Goal: Task Accomplishment & Management: Manage account settings

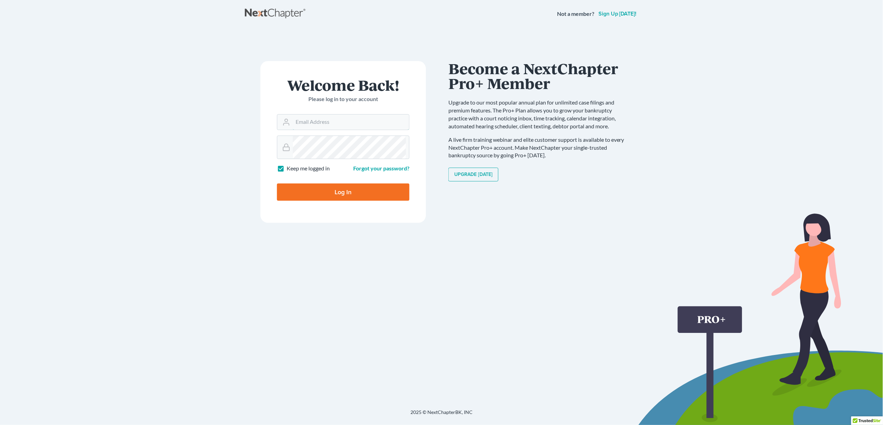
type input "[PERSON_NAME][EMAIL_ADDRESS][DOMAIN_NAME]"
drag, startPoint x: 336, startPoint y: 302, endPoint x: 343, endPoint y: 302, distance: 7.2
click at [336, 201] on input "Log In" at bounding box center [343, 192] width 132 height 17
type input "Thinking..."
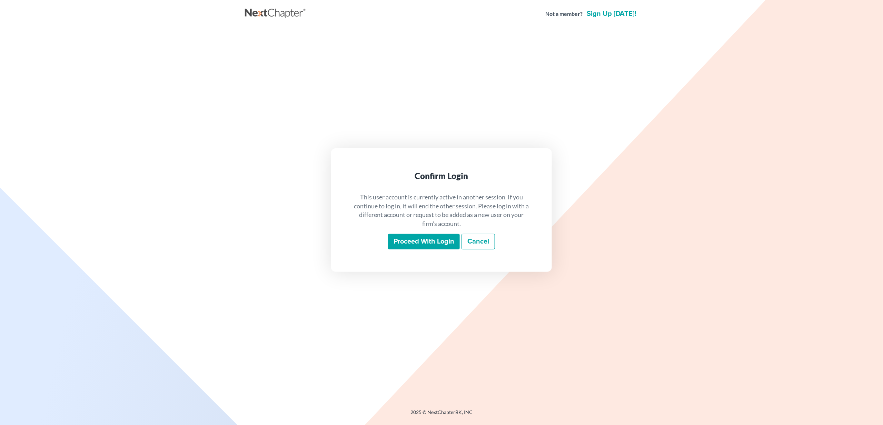
click at [422, 250] on input "Proceed with login" at bounding box center [424, 242] width 72 height 16
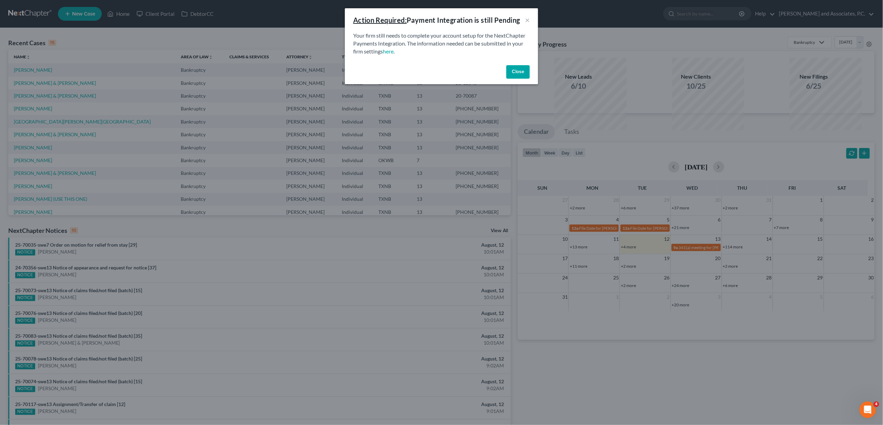
click at [530, 79] on button "Close" at bounding box center [517, 72] width 23 height 14
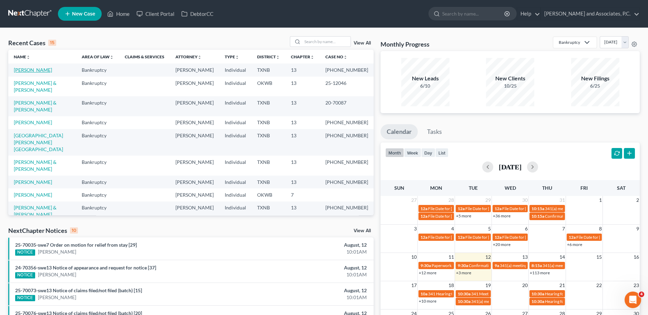
click at [42, 70] on link "[PERSON_NAME]" at bounding box center [33, 70] width 38 height 6
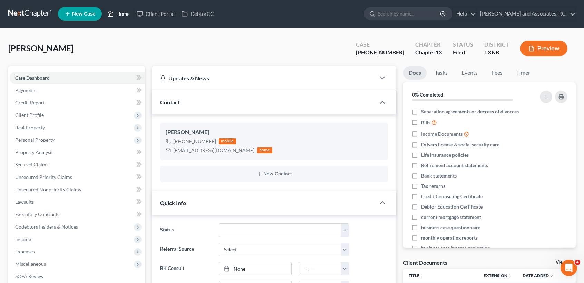
click at [111, 13] on icon at bounding box center [110, 14] width 6 height 8
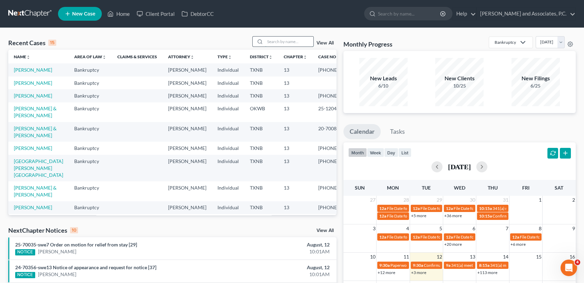
drag, startPoint x: 267, startPoint y: 42, endPoint x: 271, endPoint y: 41, distance: 3.9
click at [269, 42] on input "search" at bounding box center [289, 42] width 48 height 10
type input "m"
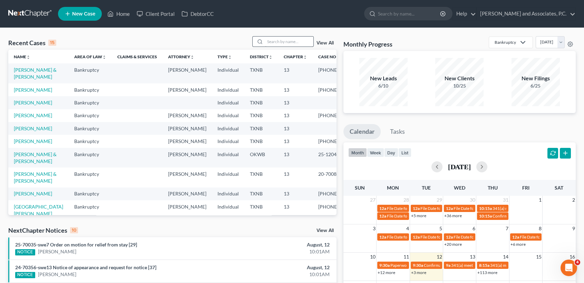
click at [288, 36] on div "Recent Cases 15 View All Name unfold_more expand_more expand_less Area of Law u…" at bounding box center [292, 256] width 584 height 456
click at [287, 41] on input "search" at bounding box center [289, 42] width 48 height 10
click at [286, 39] on input "search" at bounding box center [289, 42] width 48 height 10
click at [265, 42] on input "search" at bounding box center [289, 42] width 48 height 10
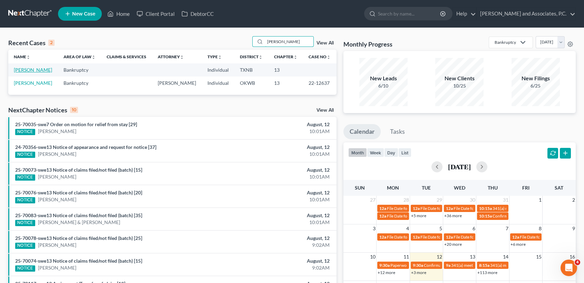
type input "[PERSON_NAME]"
click at [23, 71] on link "[PERSON_NAME]" at bounding box center [33, 70] width 38 height 6
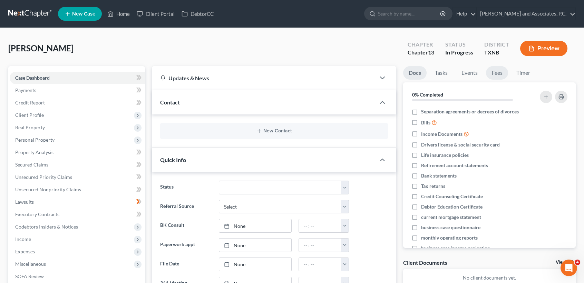
click at [503, 75] on link "Fees" at bounding box center [497, 72] width 22 height 13
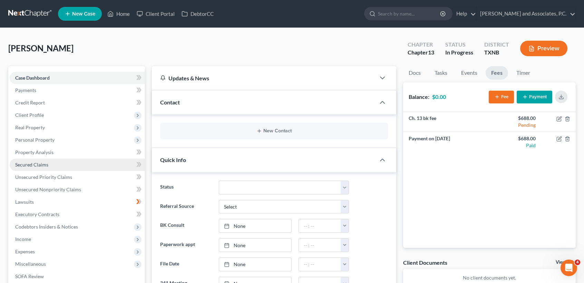
click at [44, 165] on span "Secured Claims" at bounding box center [31, 165] width 33 height 6
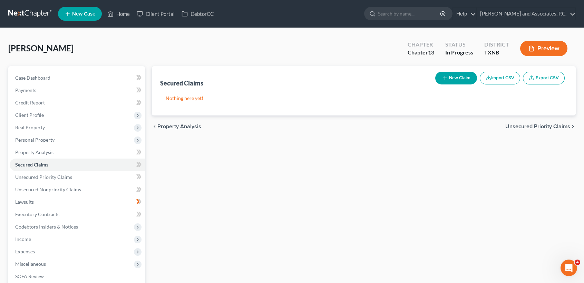
click at [42, 65] on div "[PERSON_NAME] Upgraded Chapter Chapter 13 Status In [GEOGRAPHIC_DATA] [GEOGRAPH…" at bounding box center [291, 51] width 567 height 30
click at [42, 72] on link "Case Dashboard" at bounding box center [77, 78] width 135 height 12
click at [40, 77] on span "Case Dashboard" at bounding box center [32, 78] width 35 height 6
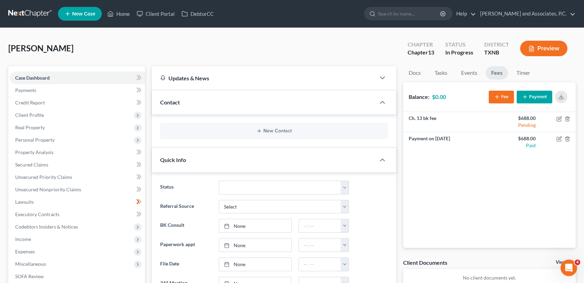
click at [509, 97] on button "Fee" at bounding box center [500, 97] width 25 height 13
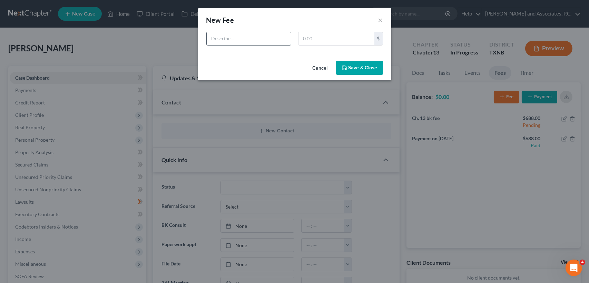
click at [271, 38] on input "text" at bounding box center [249, 38] width 84 height 13
click at [318, 71] on button "Cancel" at bounding box center [320, 68] width 26 height 14
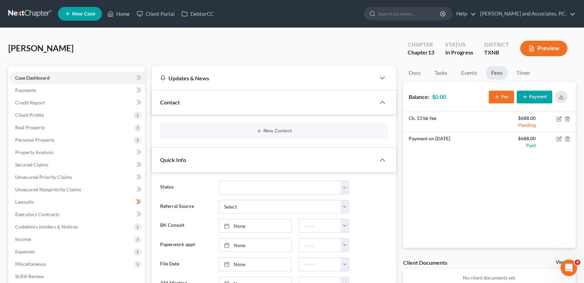
click at [314, 45] on div "[PERSON_NAME] Upgraded Chapter Chapter 13 Status In [GEOGRAPHIC_DATA] [GEOGRAPH…" at bounding box center [291, 51] width 567 height 30
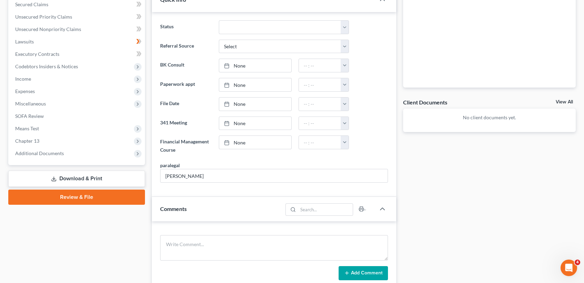
scroll to position [288, 0]
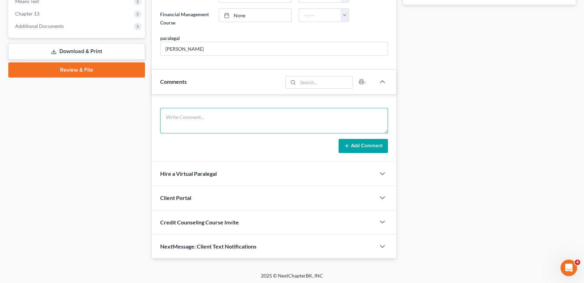
drag, startPoint x: 182, startPoint y: 126, endPoint x: 182, endPoint y: 114, distance: 12.1
click at [182, 126] on textarea at bounding box center [274, 121] width 228 height 26
type textarea "c"
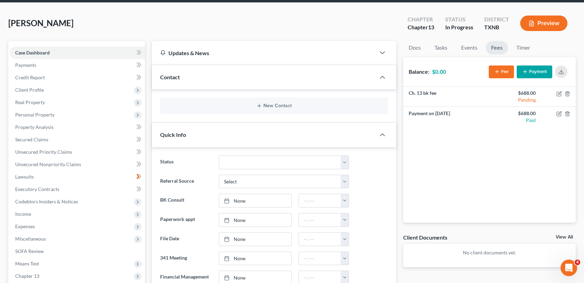
scroll to position [0, 0]
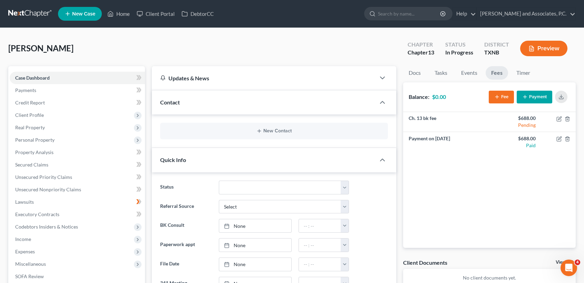
click at [196, 83] on div "Updates & News" at bounding box center [264, 78] width 224 height 24
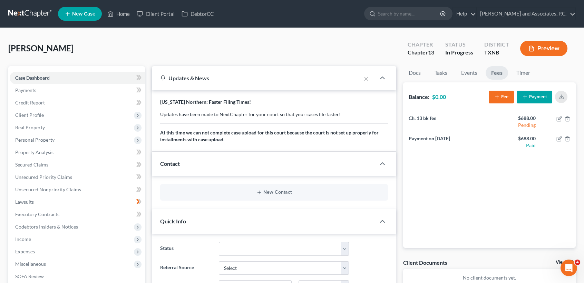
click at [210, 84] on div "Updates & News" at bounding box center [256, 78] width 209 height 24
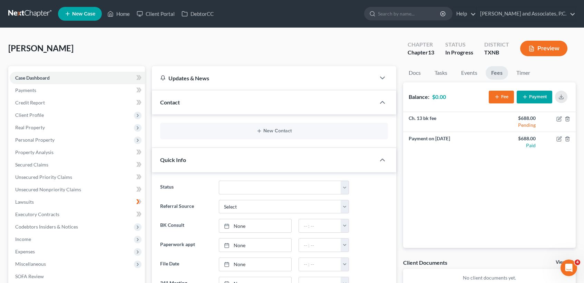
click at [237, 116] on div "New Contact" at bounding box center [274, 131] width 244 height 33
click at [243, 105] on div "Contact" at bounding box center [264, 102] width 224 height 24
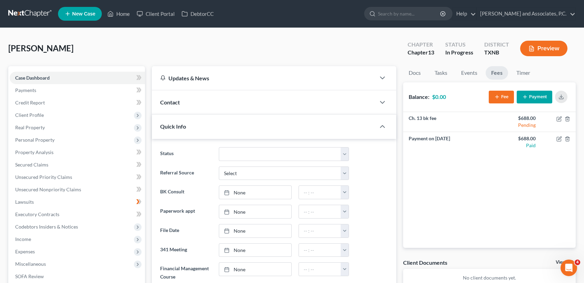
click at [243, 105] on div "Contact" at bounding box center [264, 102] width 224 height 24
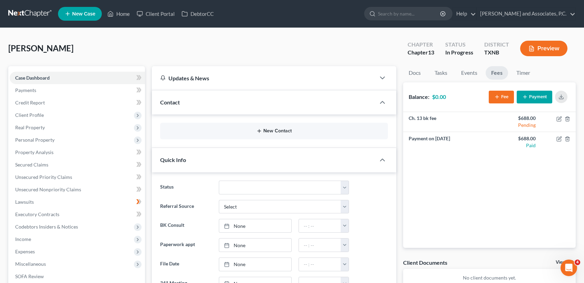
click at [280, 131] on button "New Contact" at bounding box center [274, 131] width 217 height 6
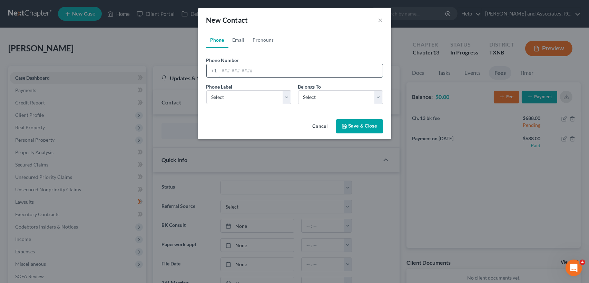
drag, startPoint x: 252, startPoint y: 68, endPoint x: 248, endPoint y: 61, distance: 8.3
click at [251, 68] on input "tel" at bounding box center [300, 70] width 163 height 13
type input "[PHONE_NUMBER]"
click at [234, 98] on select "Select Mobile Home Work Other" at bounding box center [248, 97] width 85 height 14
select select "0"
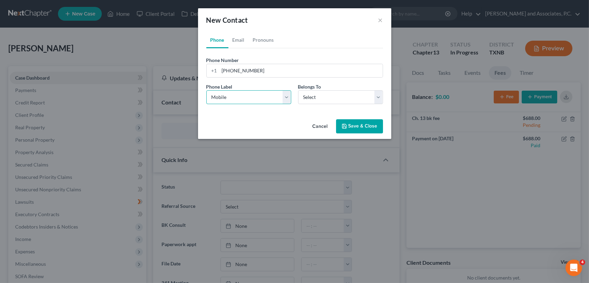
click at [206, 90] on select "Select Mobile Home Work Other" at bounding box center [248, 97] width 85 height 14
click at [324, 102] on select "Select Client Other" at bounding box center [340, 97] width 85 height 14
click at [298, 90] on select "Select Client Other" at bounding box center [340, 97] width 85 height 14
click at [244, 41] on link "Email" at bounding box center [238, 40] width 20 height 17
drag, startPoint x: 228, startPoint y: 77, endPoint x: 240, endPoint y: 66, distance: 15.6
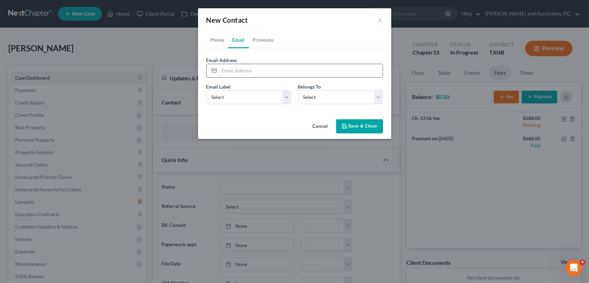
click at [230, 73] on input "email" at bounding box center [300, 70] width 163 height 13
type input "[EMAIL_ADDRESS][DOMAIN_NAME]"
click at [230, 96] on select "Select Home Work Other" at bounding box center [248, 97] width 85 height 14
select select "0"
click at [206, 90] on select "Select Home Work Other" at bounding box center [248, 97] width 85 height 14
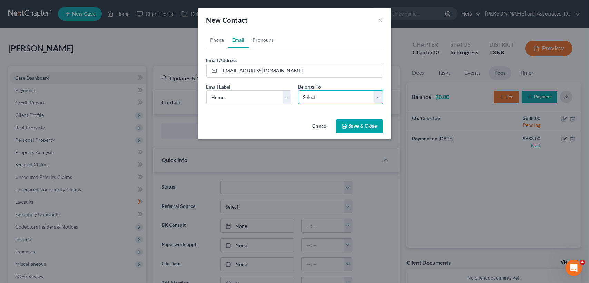
click at [308, 97] on select "Select Client Other" at bounding box center [340, 97] width 85 height 14
select select "0"
click at [298, 90] on select "Select Client Other" at bounding box center [340, 97] width 85 height 14
click at [266, 134] on div "Cancel Save & Close" at bounding box center [294, 128] width 193 height 23
click at [352, 129] on button "Save & Close" at bounding box center [359, 126] width 47 height 14
